Goal: Task Accomplishment & Management: Manage account settings

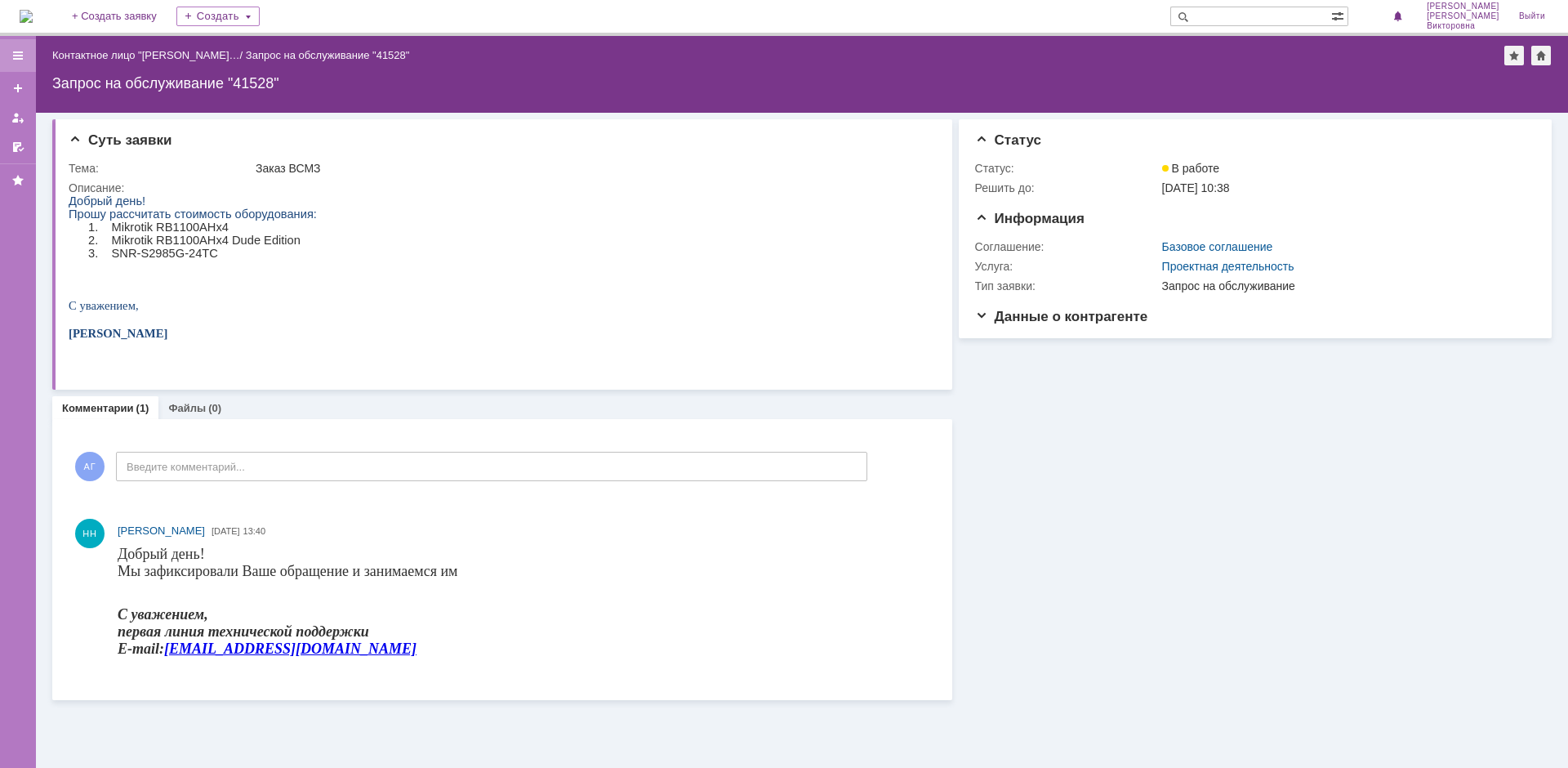
click at [13, 54] on div at bounding box center [18, 55] width 13 height 13
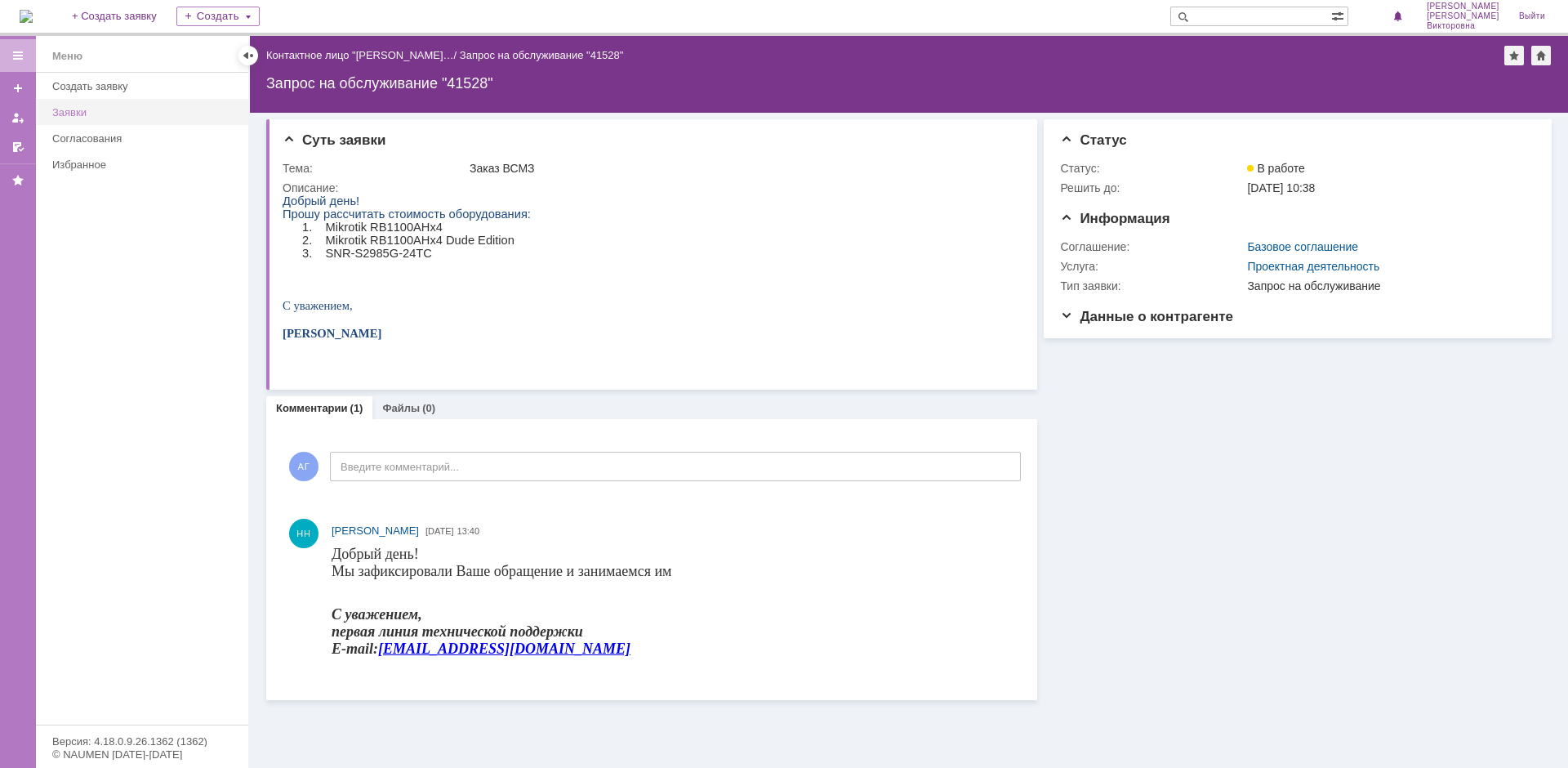
click at [77, 112] on div "Заявки" at bounding box center [145, 113] width 186 height 13
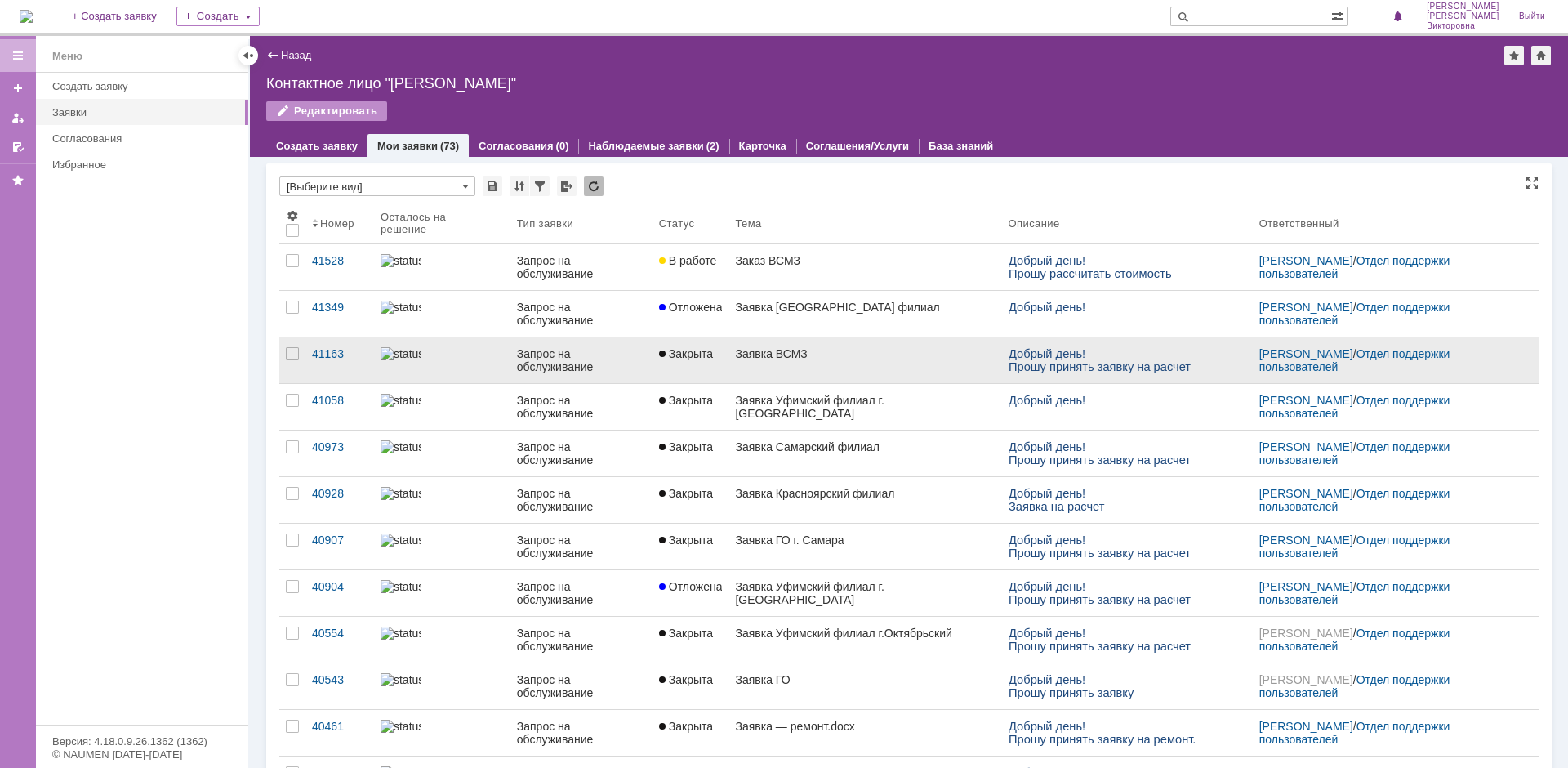
click at [332, 358] on div "41163" at bounding box center [339, 353] width 55 height 13
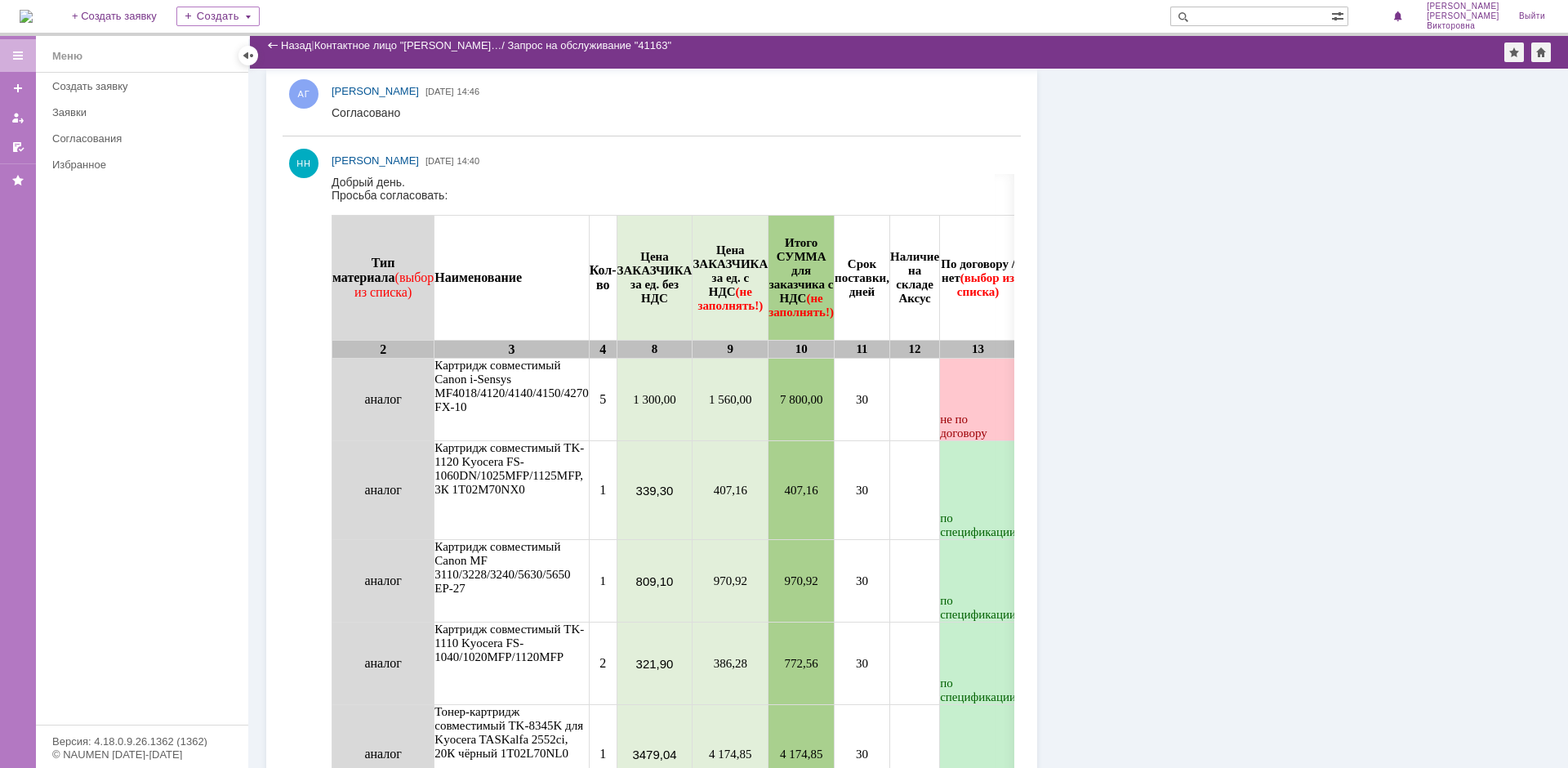
scroll to position [1561, 0]
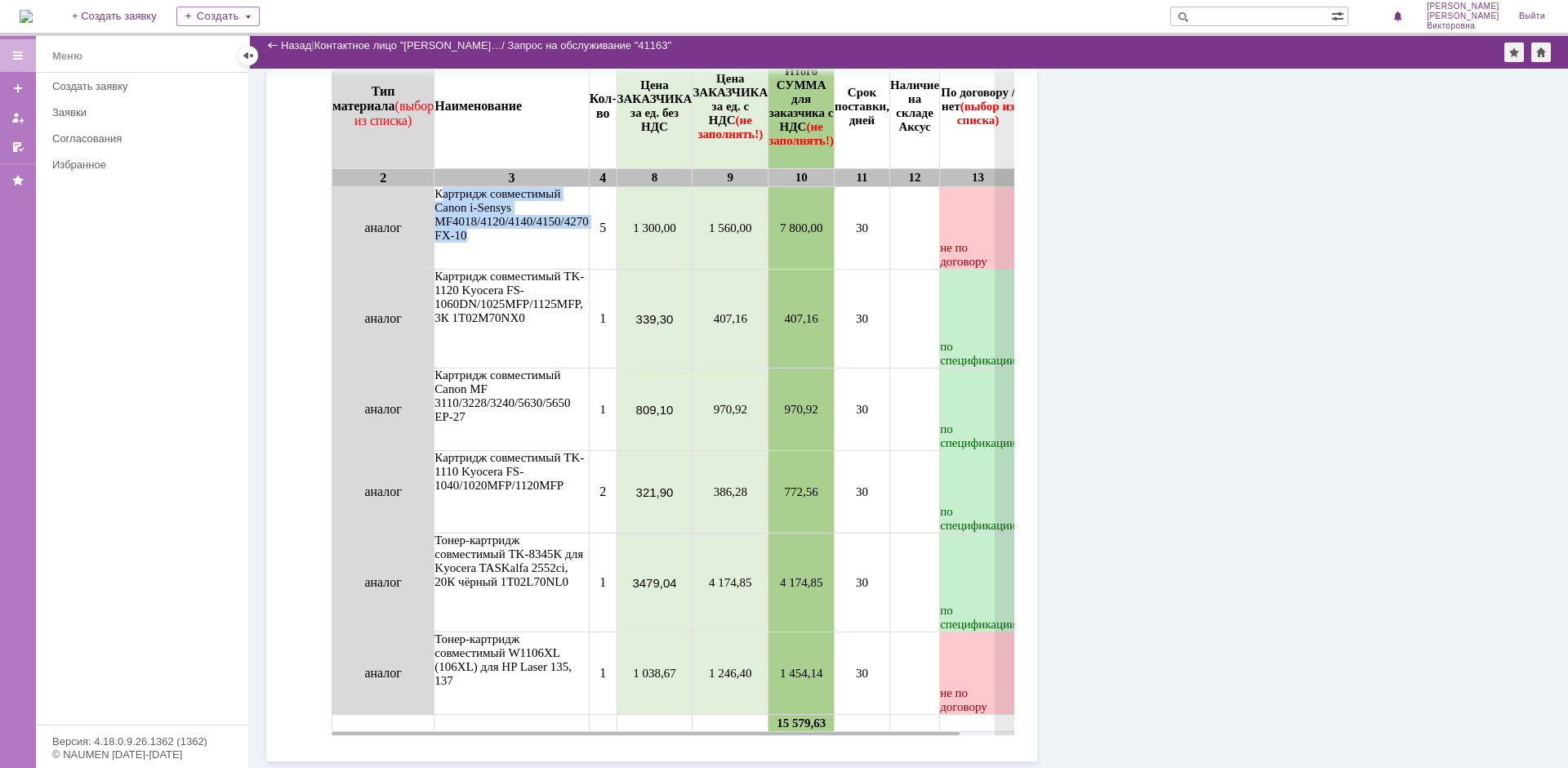
drag, startPoint x: 443, startPoint y: 192, endPoint x: 546, endPoint y: 230, distance: 109.8
click at [546, 230] on td "Картридж совместимый Canon i-Sensys MF4018/4120/4140/4150/4270 FX-10" at bounding box center [511, 228] width 154 height 82
click at [494, 212] on td "Картридж совместимый Canon i-Sensys MF4018/4120/4140/4150/4270 FX-10" at bounding box center [511, 228] width 154 height 82
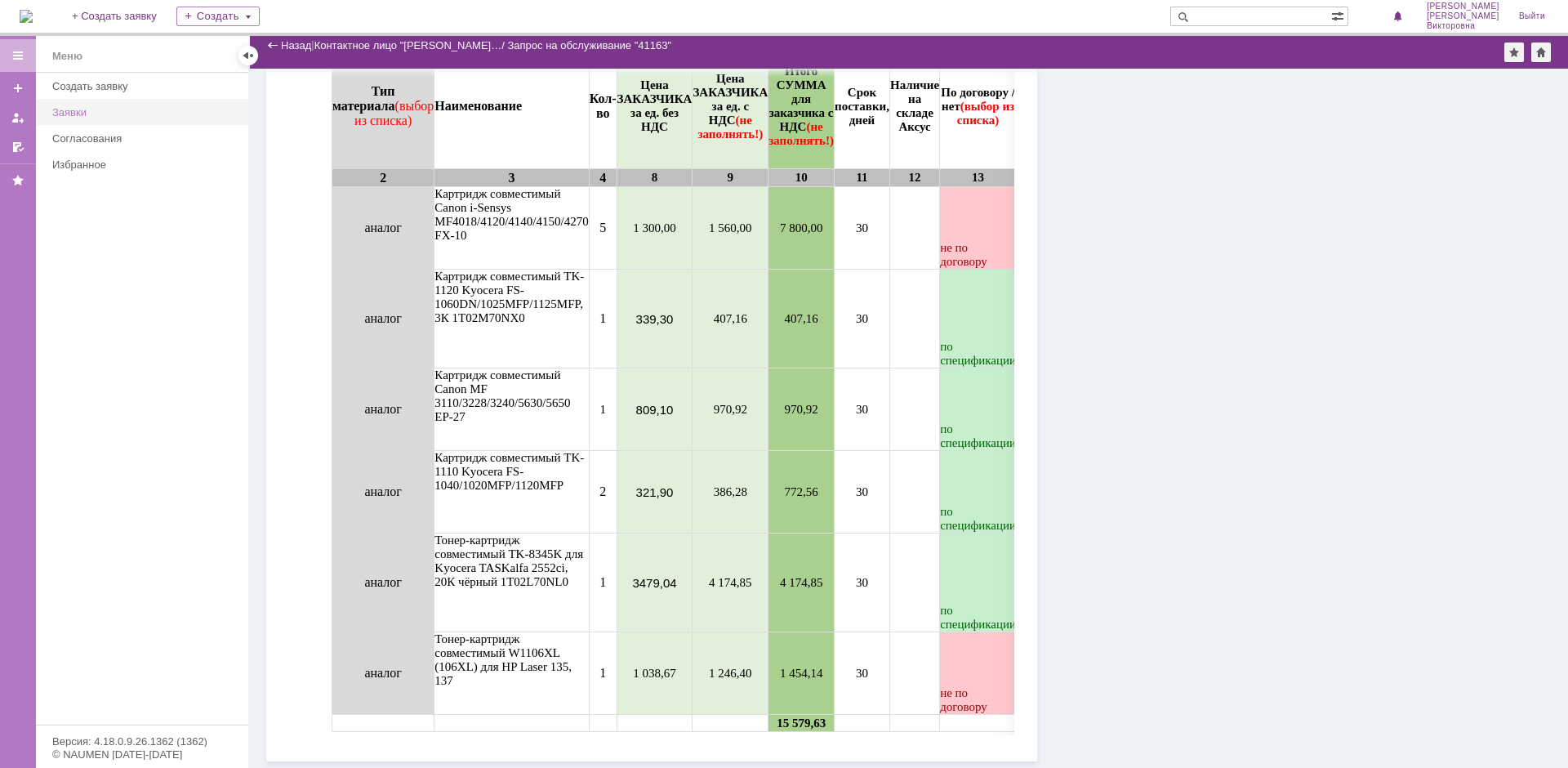
click at [66, 108] on div "Заявки" at bounding box center [145, 113] width 186 height 13
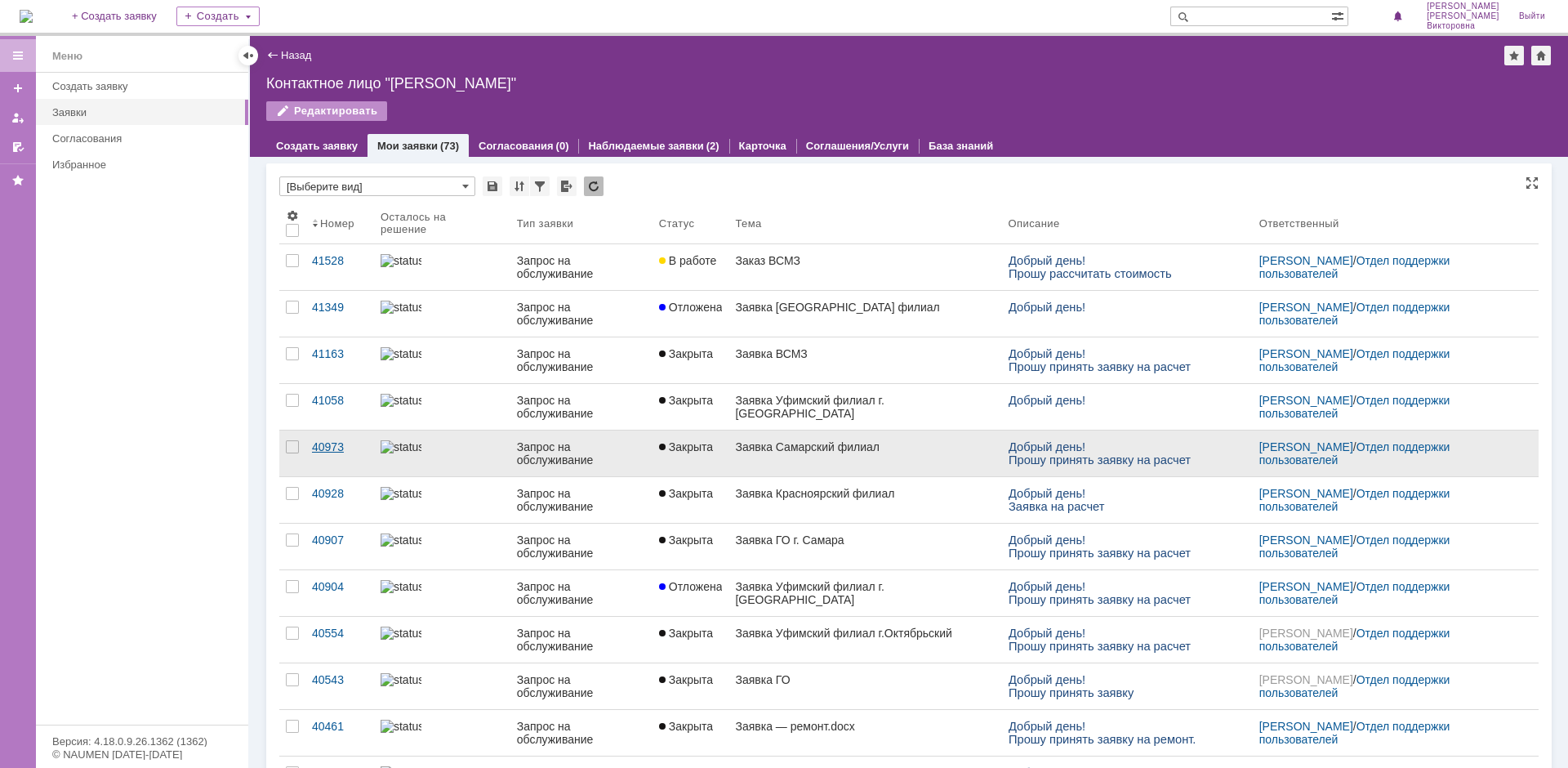
click at [320, 442] on div "40973" at bounding box center [339, 446] width 55 height 13
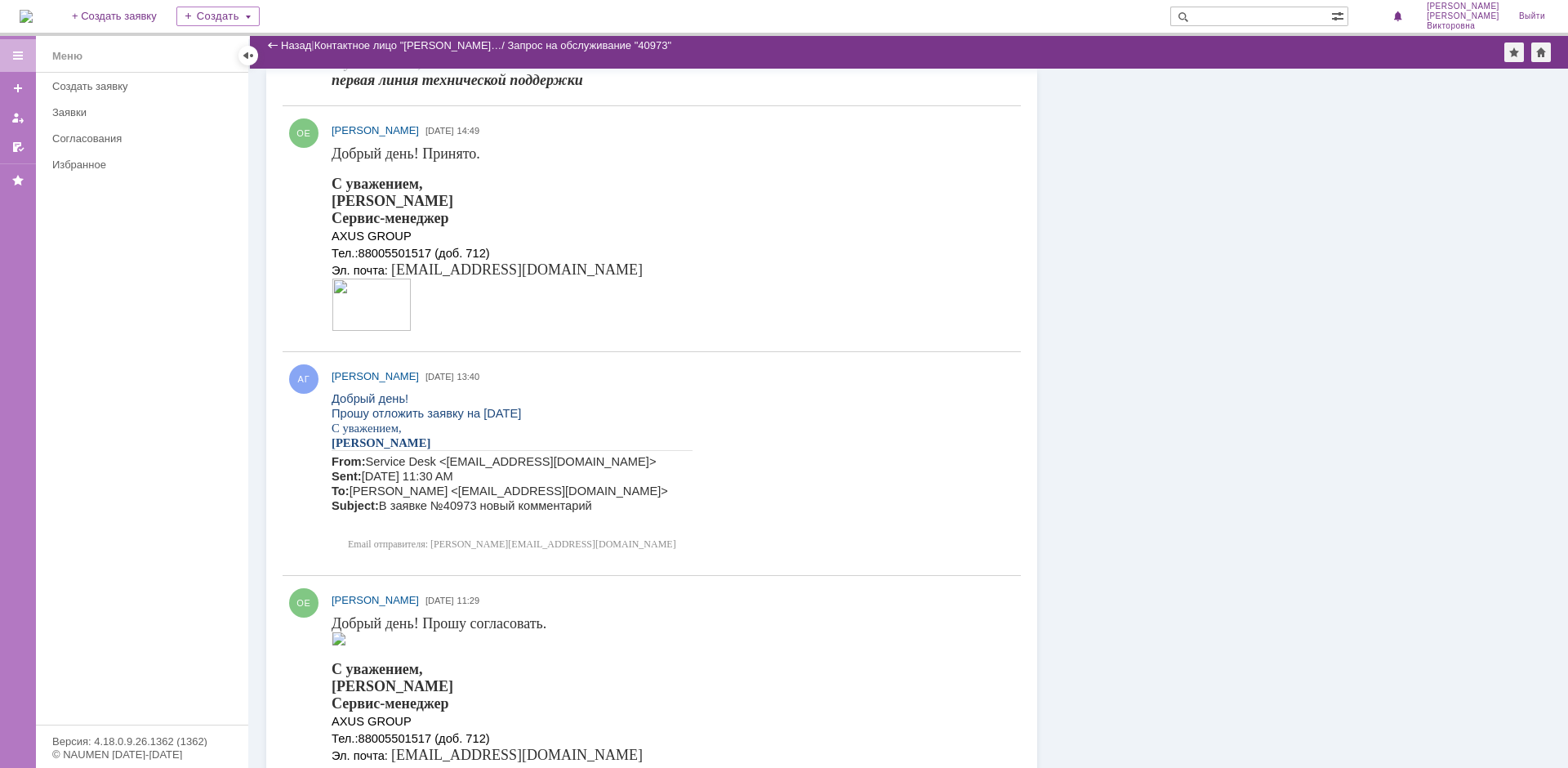
scroll to position [980, 0]
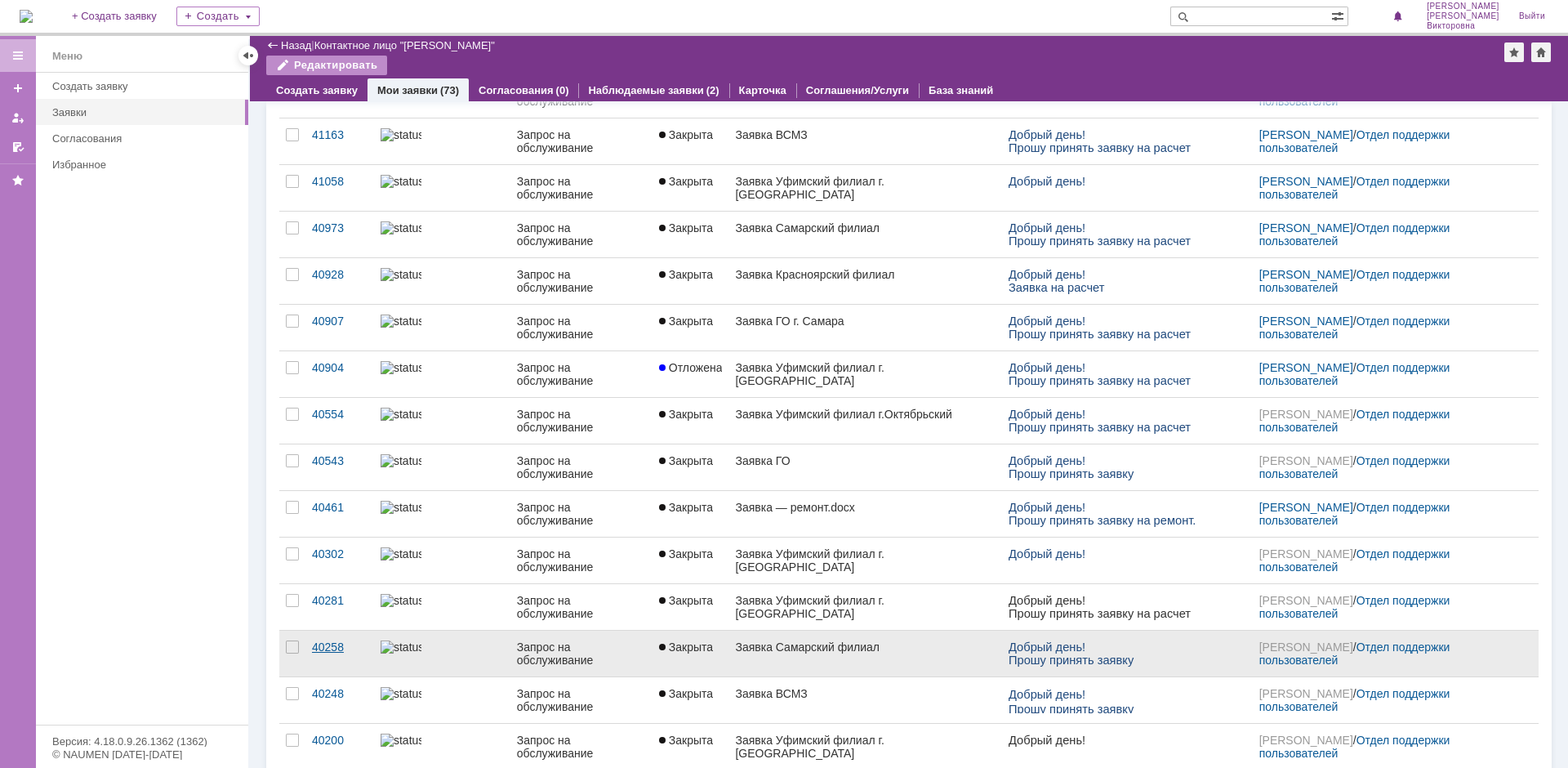
click at [337, 644] on div "40258" at bounding box center [339, 647] width 55 height 13
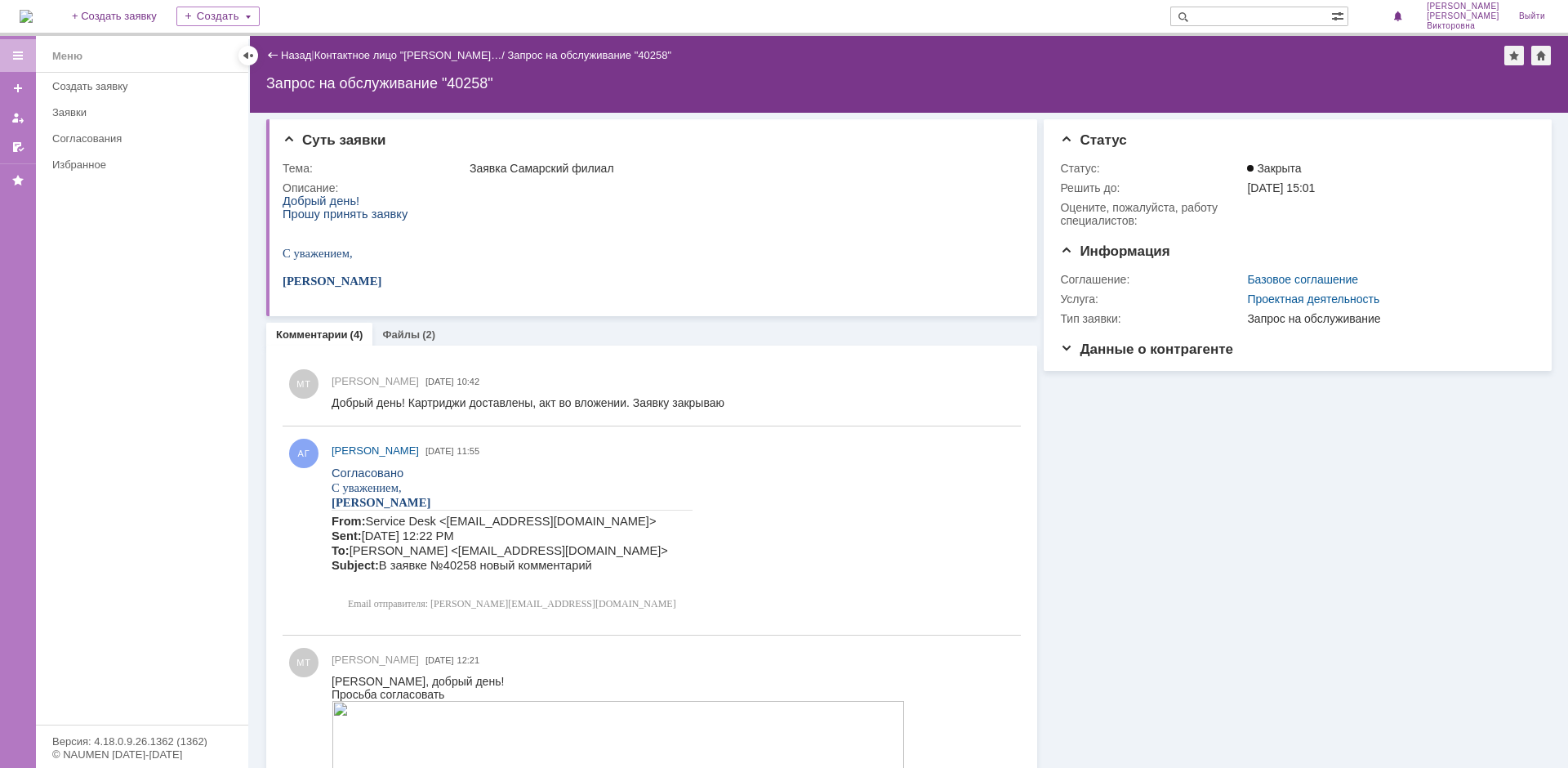
drag, startPoint x: 729, startPoint y: 530, endPoint x: 738, endPoint y: 529, distance: 9.1
click at [730, 529] on html "Согласовано С уважением, [PERSON_NAME] From: Service Desk <[EMAIL_ADDRESS][DOMA…" at bounding box center [668, 541] width 674 height 153
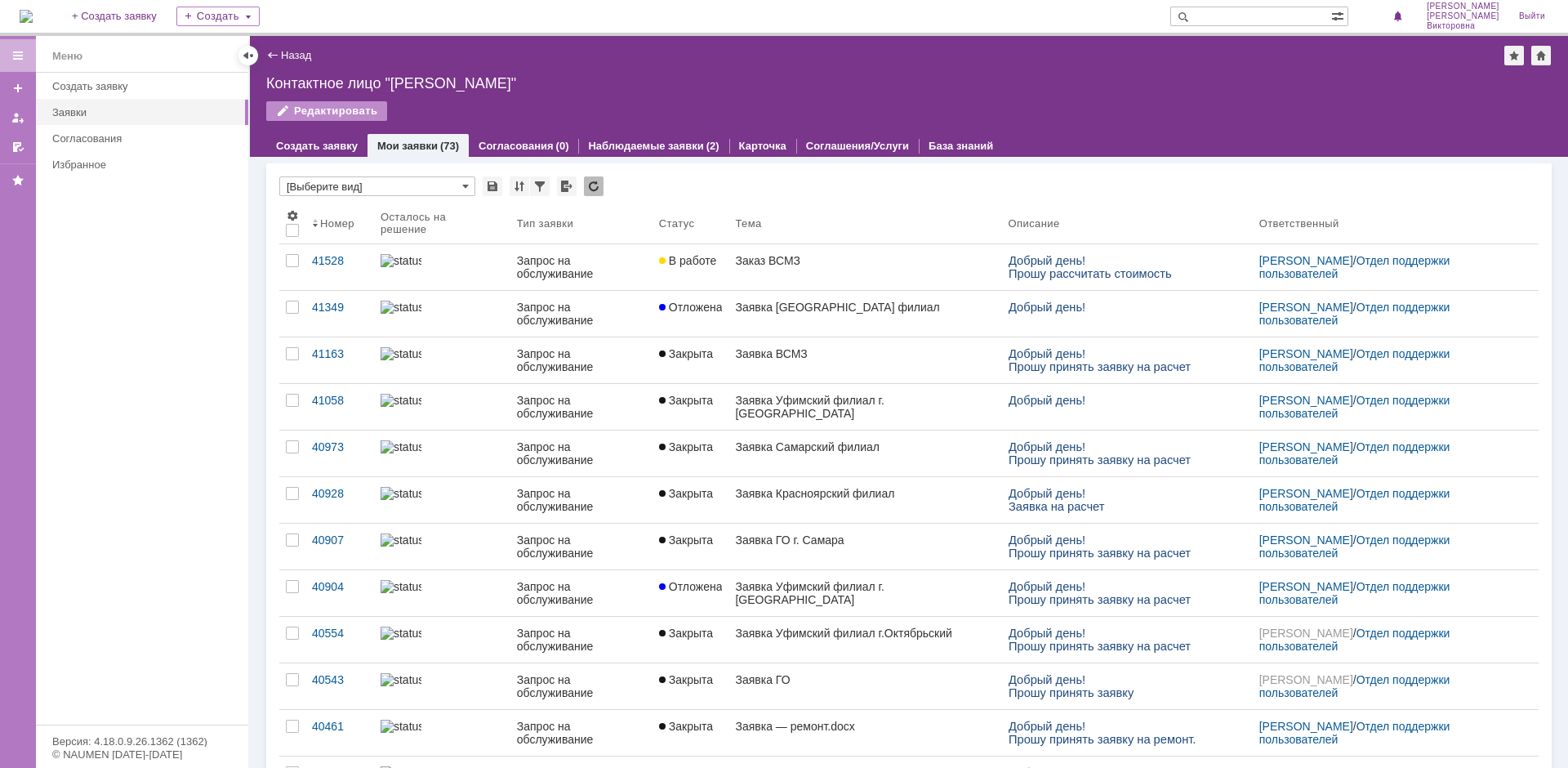
click at [328, 401] on div "41058" at bounding box center [339, 400] width 55 height 13
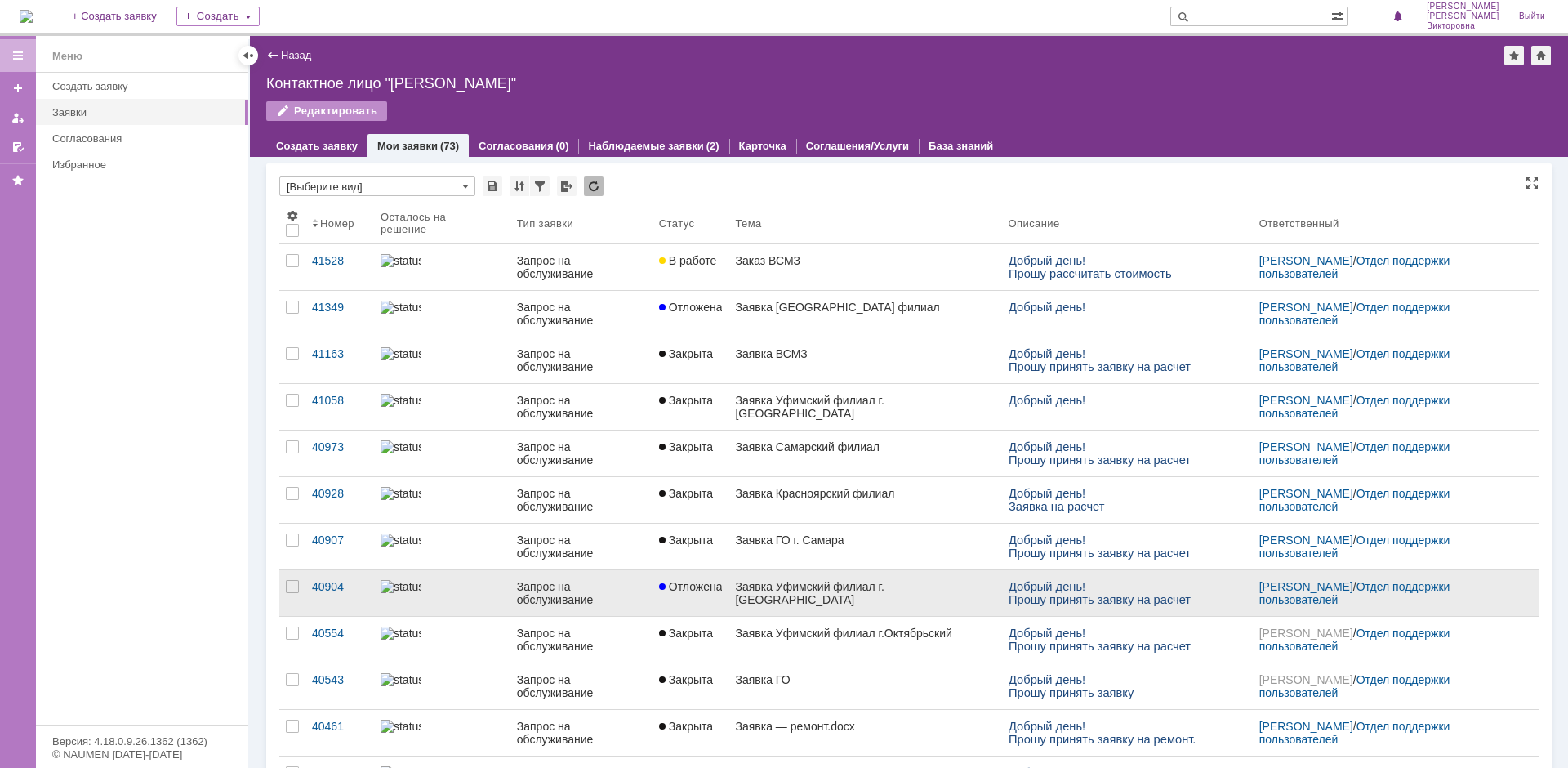
click at [322, 585] on div "40904" at bounding box center [339, 586] width 55 height 13
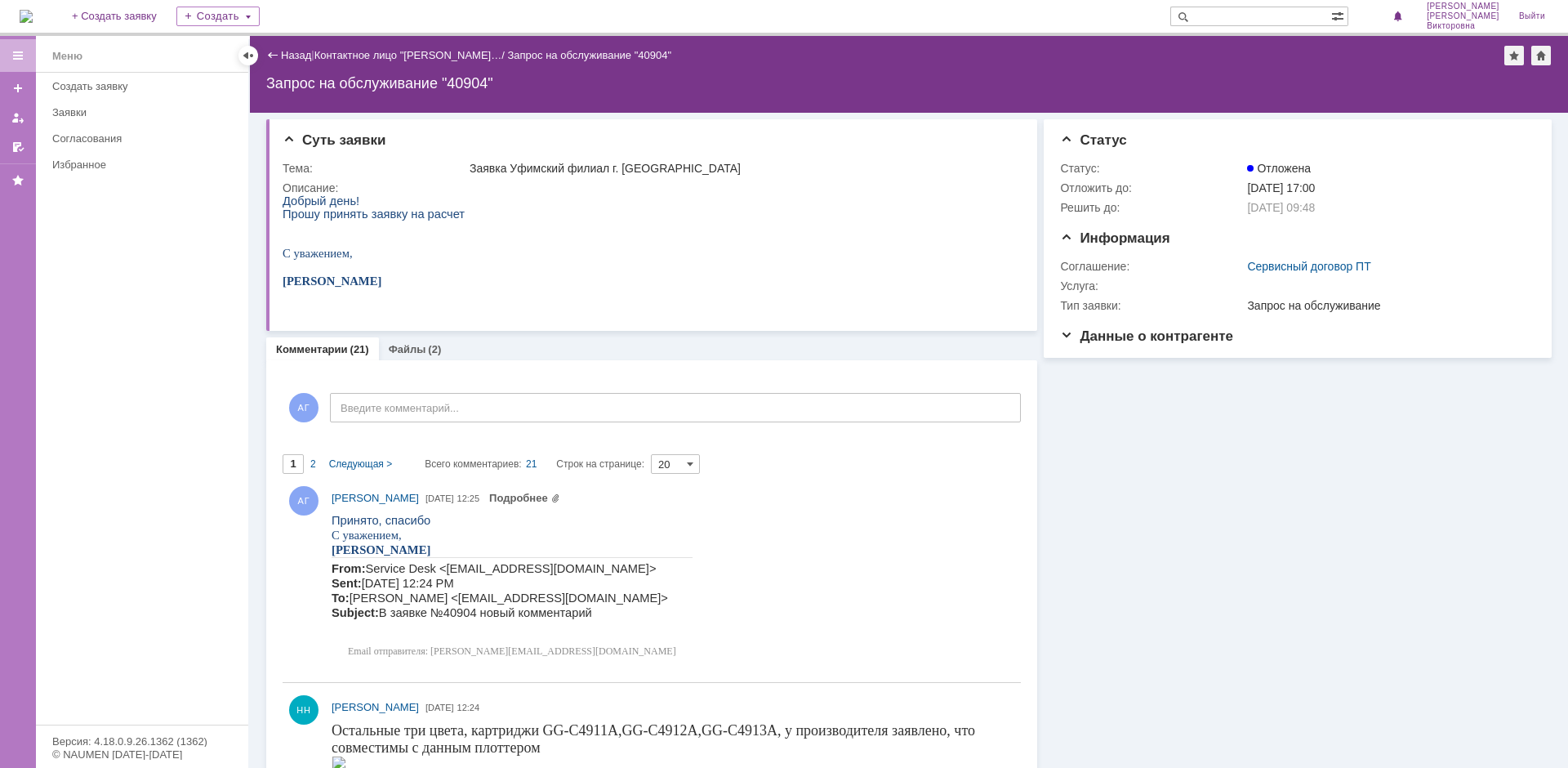
click at [677, 571] on html "Принято, спасибо С уважением, [PERSON_NAME] From: Service Desk <[EMAIL_ADDRESS]…" at bounding box center [668, 589] width 674 height 153
